Goal: Information Seeking & Learning: Learn about a topic

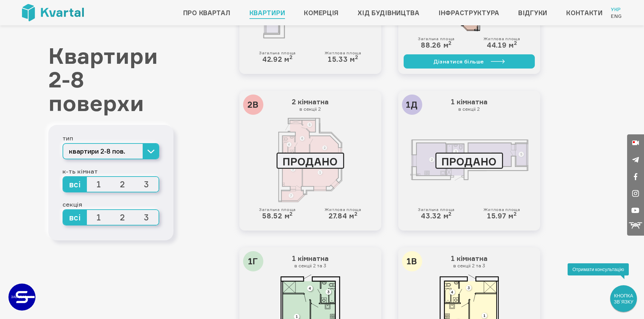
scroll to position [1072, 0]
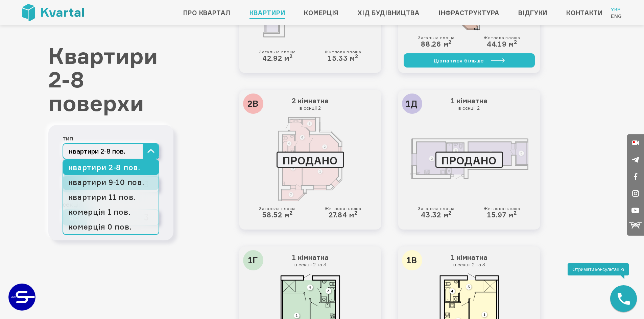
click at [127, 179] on link "квартири 9-10 пов." at bounding box center [110, 182] width 95 height 15
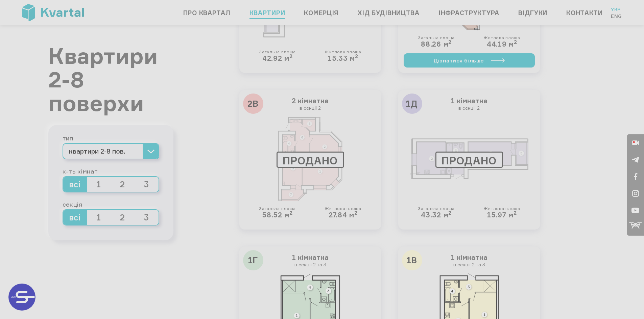
type input "+380"
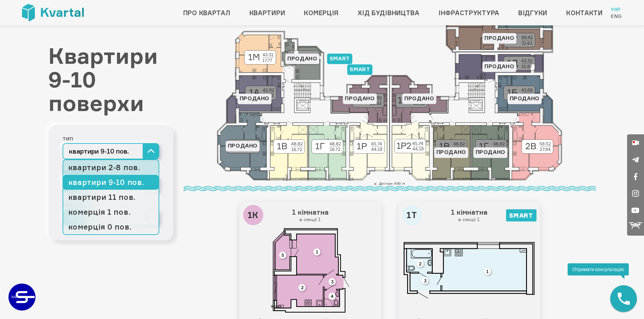
scroll to position [101, 0]
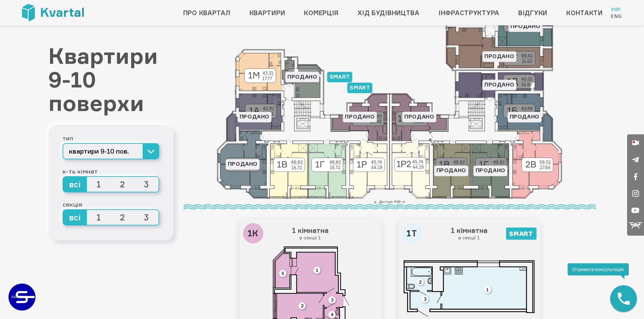
click at [170, 94] on h1 "Квартири 9-10 поверхи" at bounding box center [110, 79] width 125 height 71
click at [124, 187] on span "2" at bounding box center [123, 184] width 24 height 15
click at [111, 177] on input "2" at bounding box center [111, 177] width 0 height 0
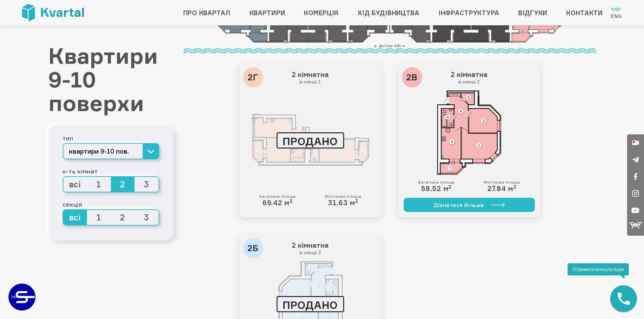
scroll to position [203, 0]
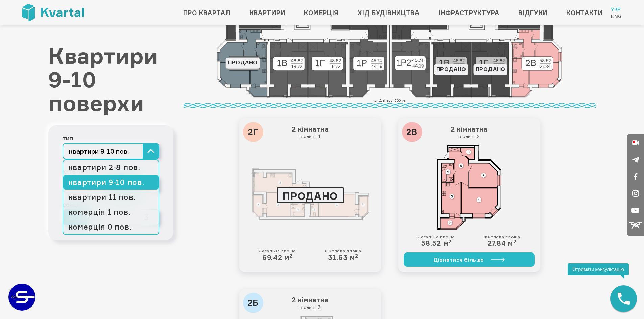
click at [159, 153] on button "квартири 9-10 пов." at bounding box center [111, 151] width 97 height 16
click at [136, 163] on link "квартири 2-8 пов." at bounding box center [110, 167] width 95 height 15
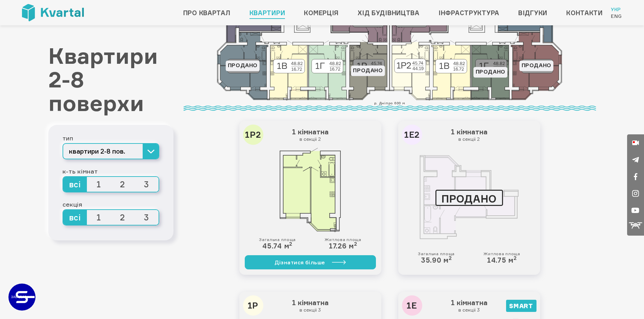
scroll to position [203, 0]
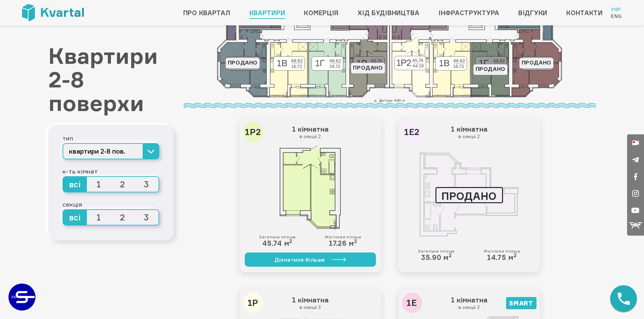
click at [126, 184] on span "2" at bounding box center [123, 184] width 24 height 15
click at [111, 177] on input "2" at bounding box center [111, 177] width 0 height 0
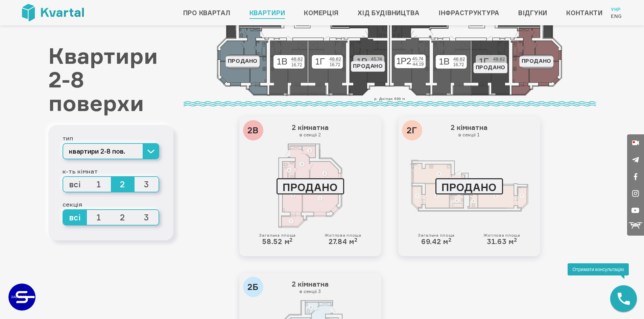
scroll to position [270, 0]
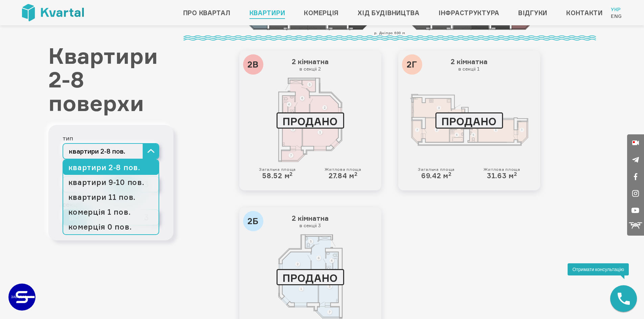
click at [157, 157] on button "квартири 2-8 пов." at bounding box center [111, 151] width 97 height 16
click at [148, 157] on button "квартири 2-8 пов." at bounding box center [111, 151] width 97 height 16
click at [118, 179] on link "квартири 9-10 пов." at bounding box center [110, 182] width 95 height 15
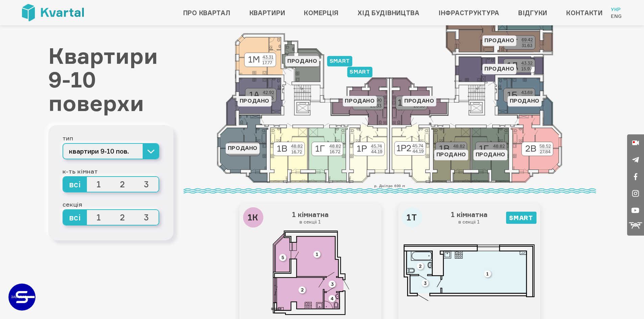
scroll to position [135, 0]
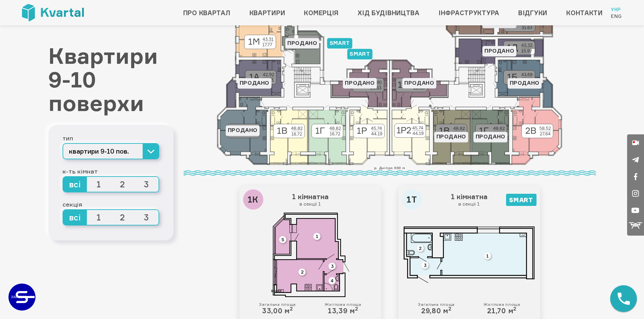
click at [123, 185] on span "2" at bounding box center [123, 184] width 24 height 15
click at [111, 177] on input "2" at bounding box center [111, 177] width 0 height 0
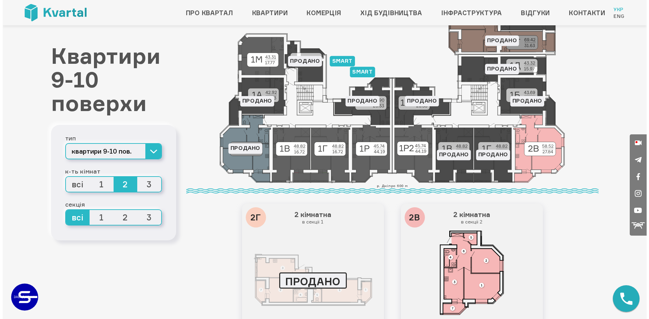
scroll to position [101, 0]
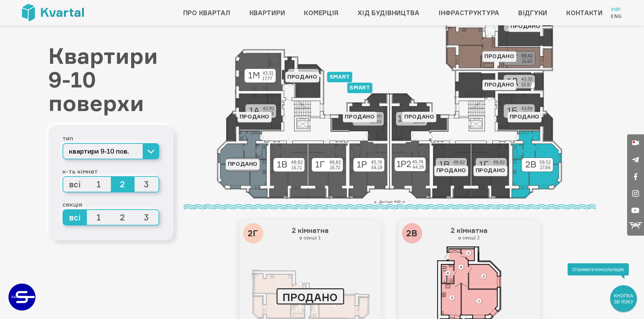
click at [536, 183] on icon at bounding box center [536, 165] width 51 height 68
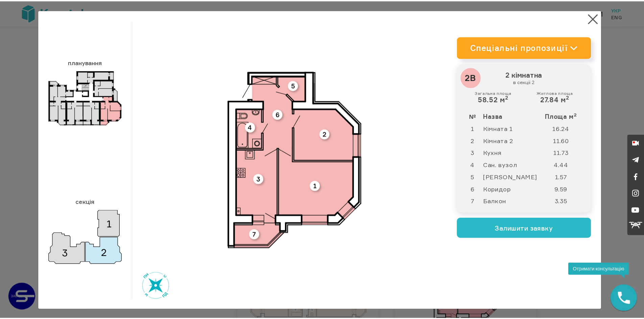
scroll to position [1, 0]
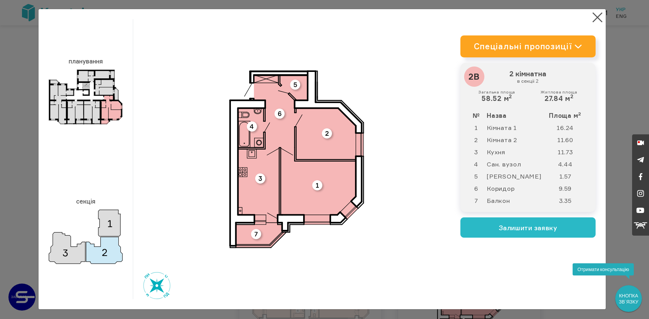
click at [386, 186] on div "план 3D" at bounding box center [296, 159] width 327 height 280
click at [595, 19] on button "×" at bounding box center [597, 17] width 13 height 13
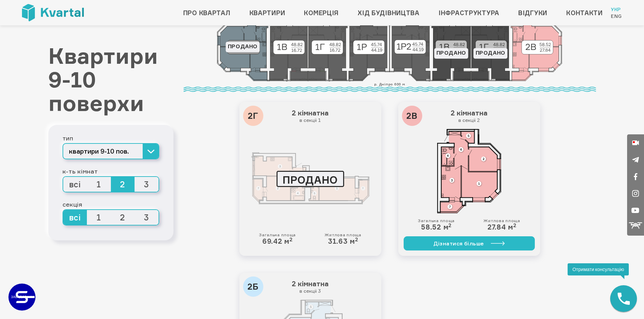
scroll to position [172, 0]
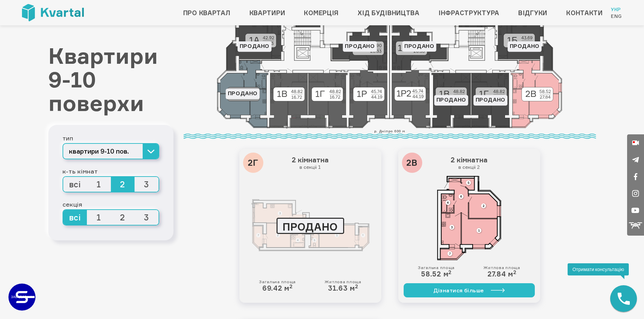
click at [75, 17] on img at bounding box center [53, 12] width 62 height 17
